Goal: Task Accomplishment & Management: Use online tool/utility

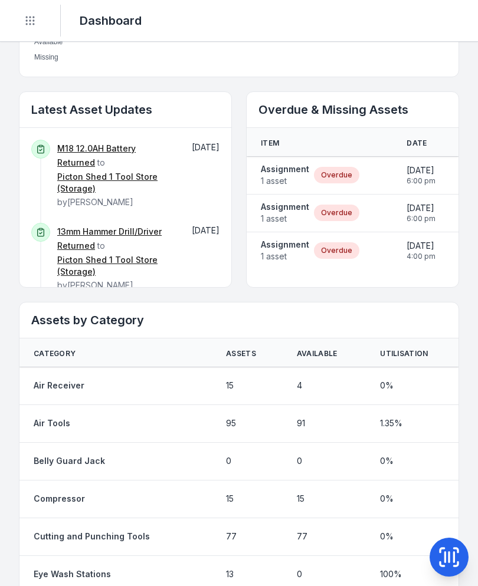
scroll to position [620, 0]
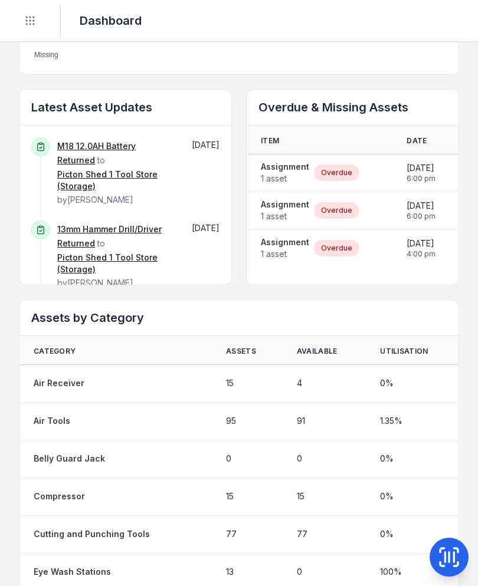
click at [284, 175] on span "1 asset" at bounding box center [285, 179] width 48 height 12
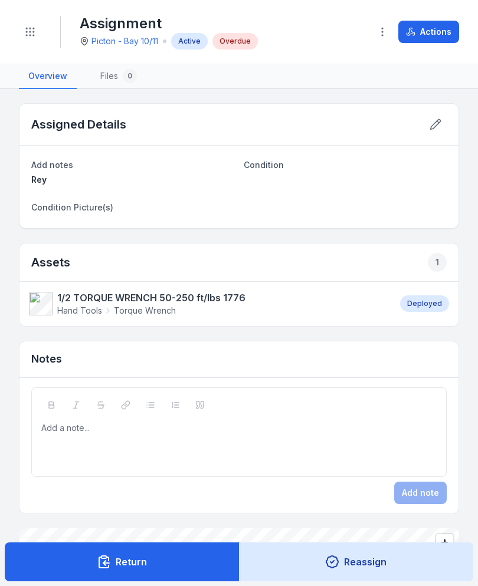
click at [433, 30] on button "Actions" at bounding box center [428, 32] width 61 height 22
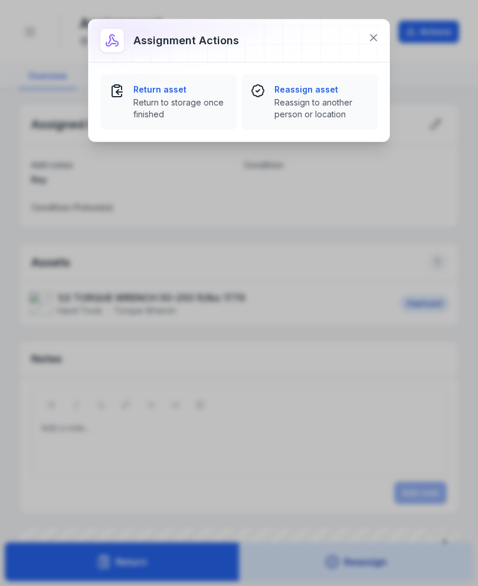
click at [146, 94] on strong "Return asset" at bounding box center [180, 90] width 94 height 12
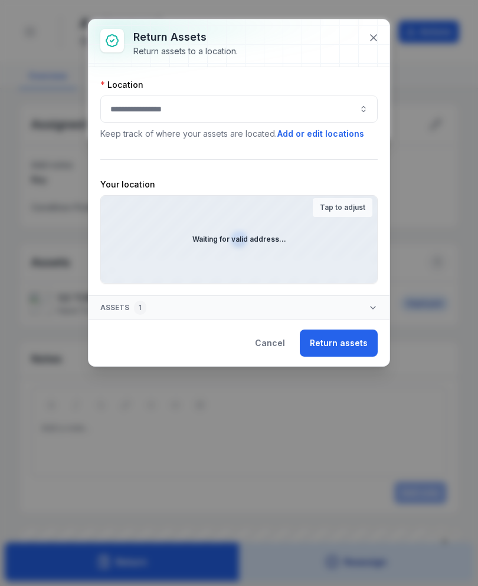
click at [288, 119] on button "button" at bounding box center [238, 109] width 277 height 27
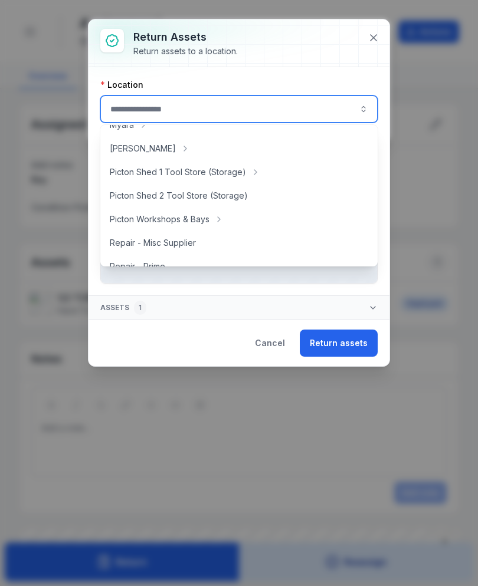
scroll to position [202, 0]
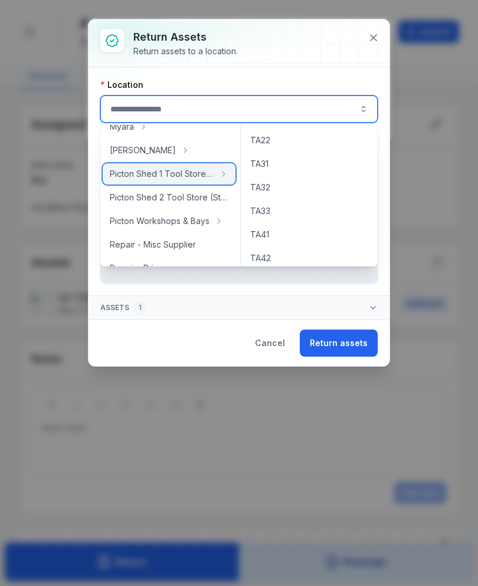
click at [208, 176] on span "Picton Shed 1 Tool Store (Storage)" at bounding box center [162, 174] width 104 height 12
type input "**********"
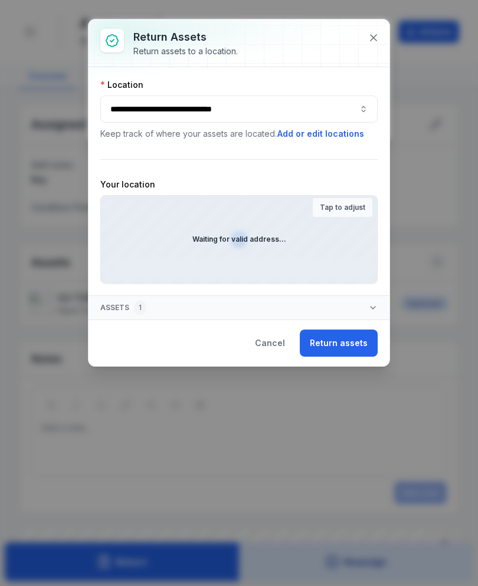
click at [350, 351] on button "Return assets" at bounding box center [339, 343] width 78 height 27
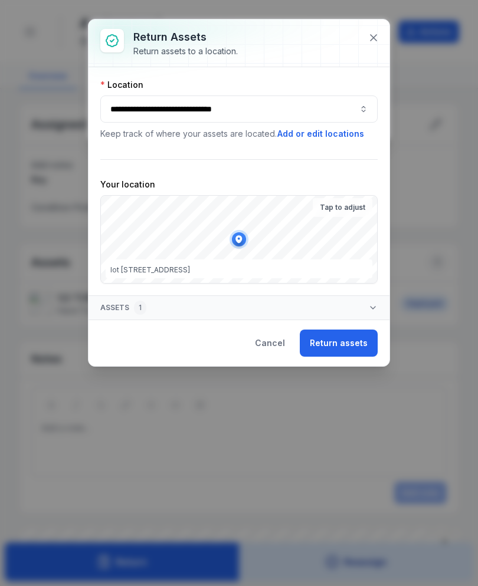
click at [354, 346] on button "Return assets" at bounding box center [339, 343] width 78 height 27
